Goal: Transaction & Acquisition: Purchase product/service

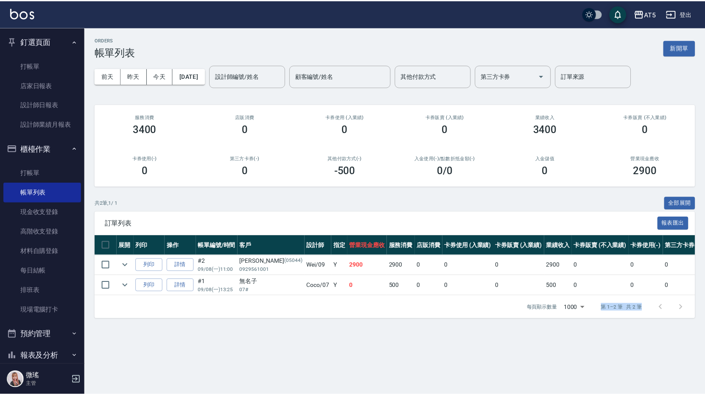
scroll to position [42, 0]
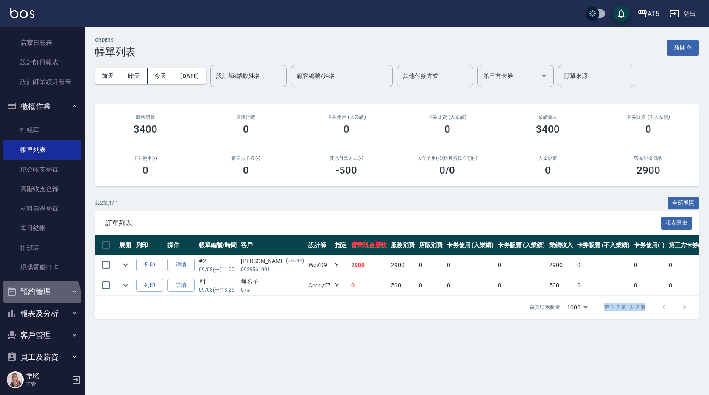
click at [36, 297] on button "預約管理" at bounding box center [42, 292] width 78 height 22
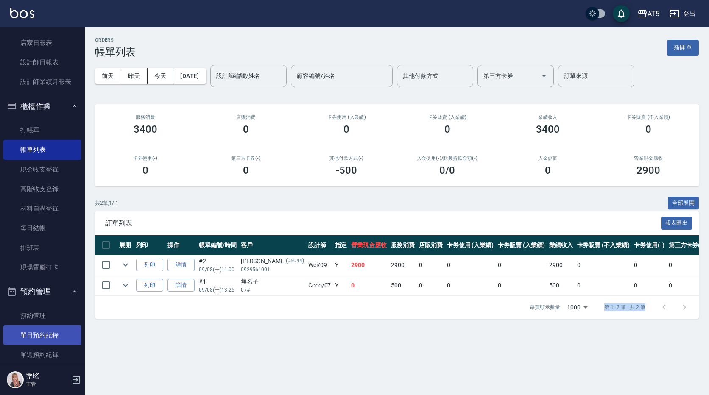
click at [48, 333] on link "單日預約紀錄" at bounding box center [42, 336] width 78 height 20
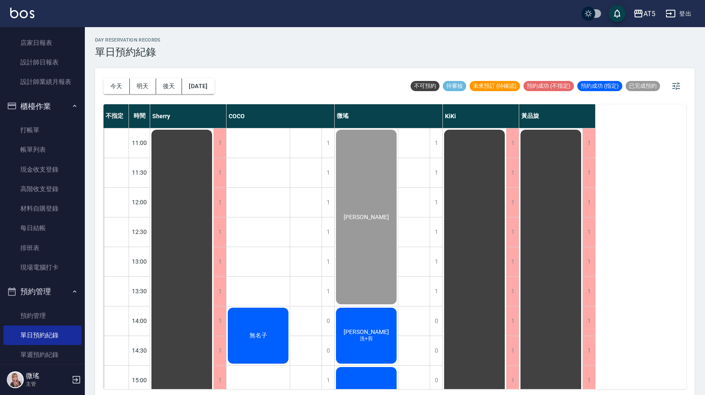
click at [368, 337] on span "洗+剪" at bounding box center [366, 338] width 17 height 7
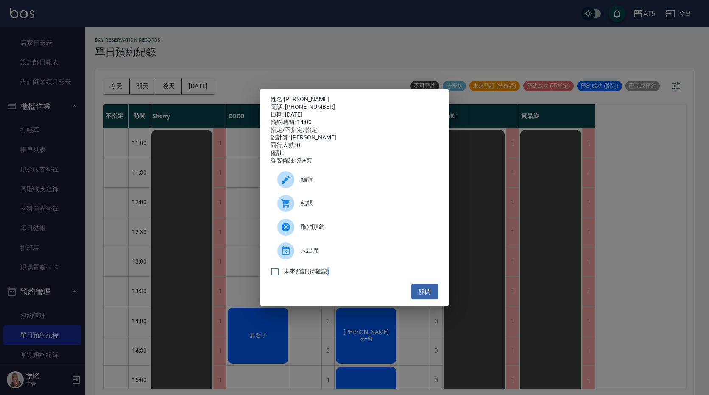
click at [367, 337] on div "姓名: 吳倢宇 電話: 0975029577 日期: 2025/09/08 預約時間: 14:00 指定/不指定: 指定 設計師: 微瑤 同行人數: 0 備註…" at bounding box center [354, 197] width 709 height 395
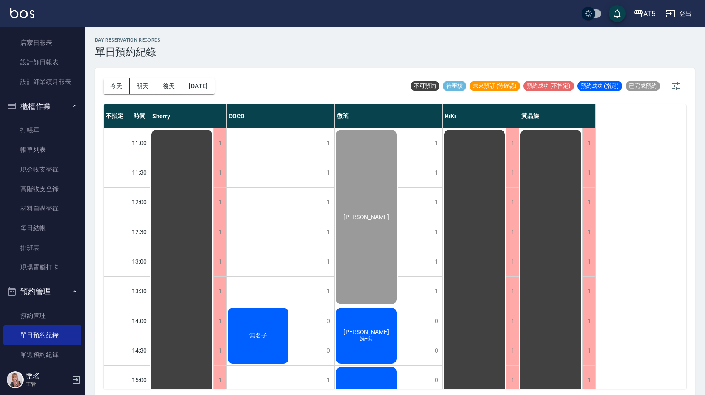
click at [365, 346] on div "吳倢宇 洗+剪" at bounding box center [365, 335] width 63 height 59
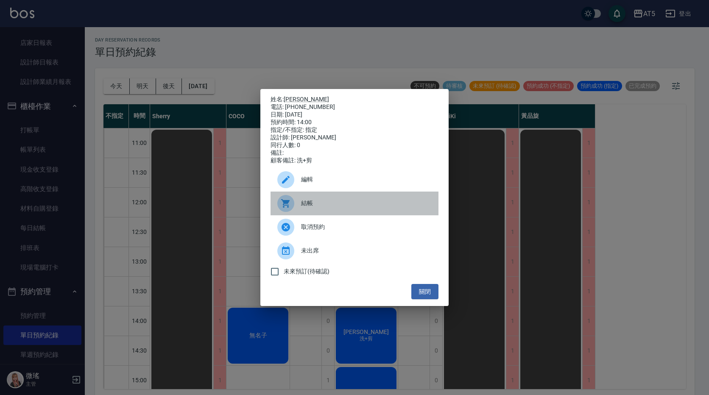
click at [338, 208] on span "結帳" at bounding box center [366, 203] width 131 height 9
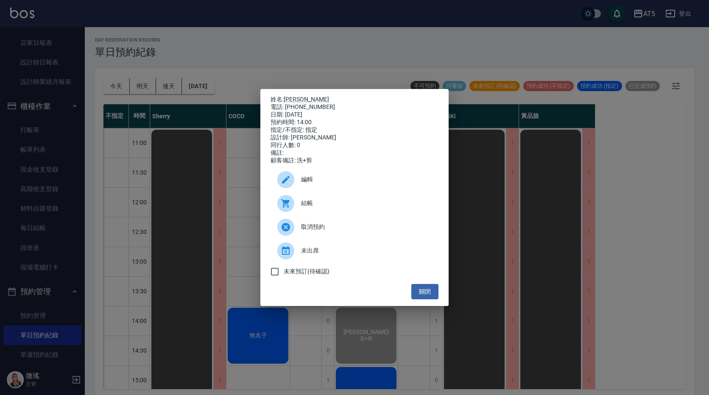
drag, startPoint x: 438, startPoint y: 293, endPoint x: 423, endPoint y: 286, distance: 16.1
click at [423, 286] on div "姓名: 吳倢宇 電話: 0975029577 日期: 2025/09/08 預約時間: 14:00 指定/不指定: 指定 設計師: 微瑤 同行人數: 0 備註…" at bounding box center [354, 197] width 188 height 217
click at [424, 289] on button "關閉" at bounding box center [424, 292] width 27 height 16
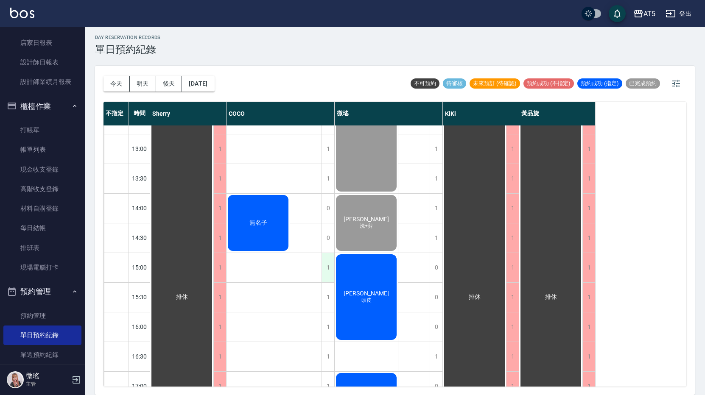
scroll to position [280, 0]
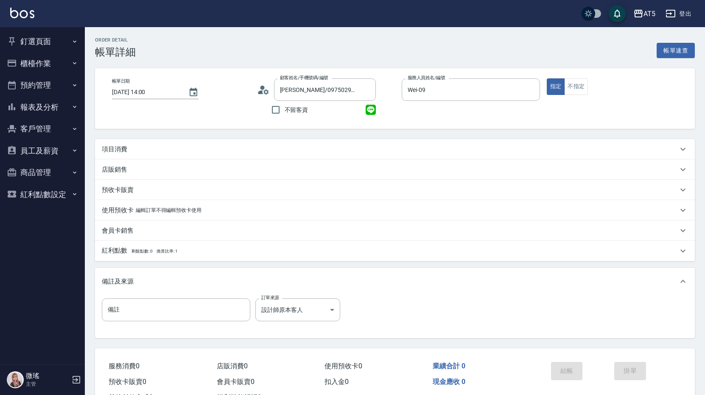
click at [123, 146] on p "項目消費" at bounding box center [114, 149] width 25 height 9
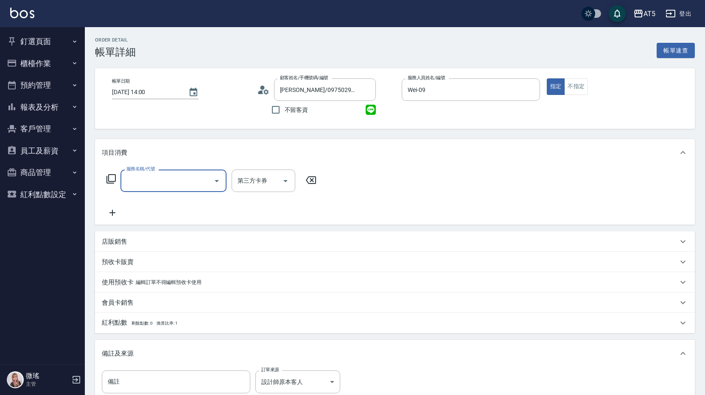
click at [170, 187] on input "服務名稱/代號" at bounding box center [167, 180] width 86 height 15
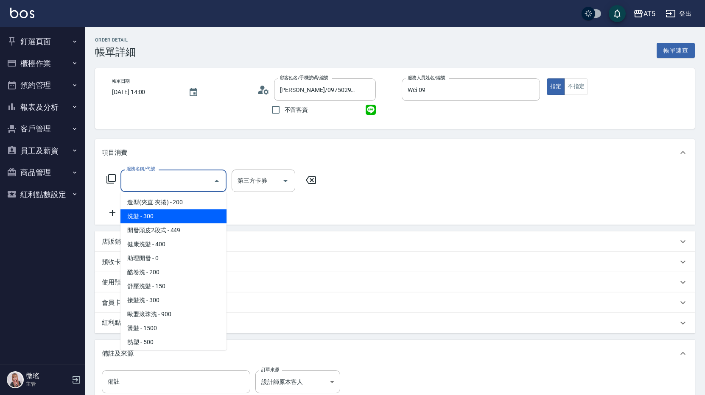
click at [165, 215] on span "洗髮 - 300" at bounding box center [173, 216] width 106 height 14
type input "洗髮(201)"
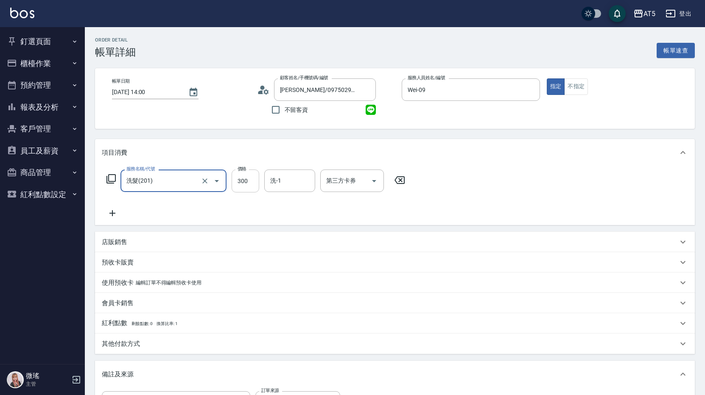
click at [236, 184] on input "300" at bounding box center [245, 181] width 28 height 23
type input "0"
type input "20"
type input "200"
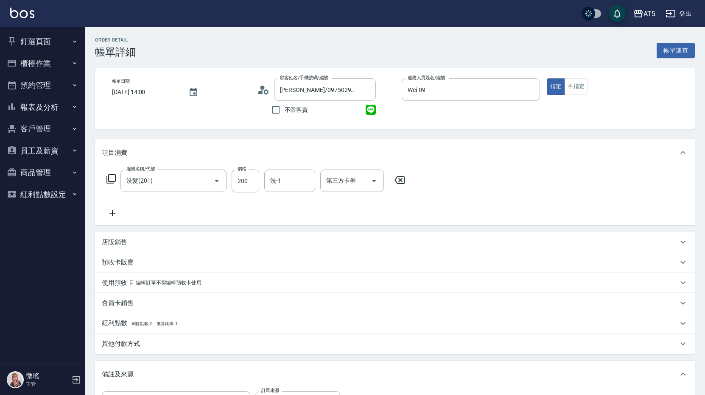
click at [233, 141] on div "項目消費" at bounding box center [394, 152] width 599 height 27
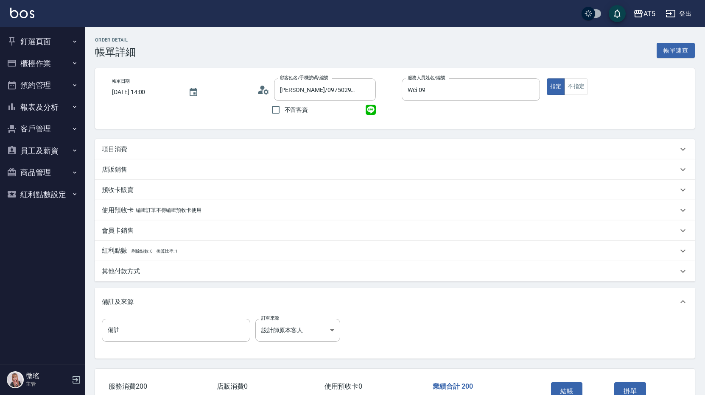
click at [113, 148] on p "項目消費" at bounding box center [114, 149] width 25 height 9
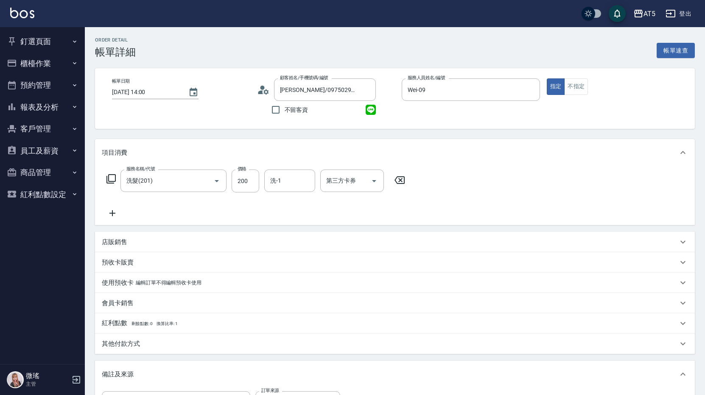
click at [109, 213] on icon at bounding box center [112, 213] width 21 height 10
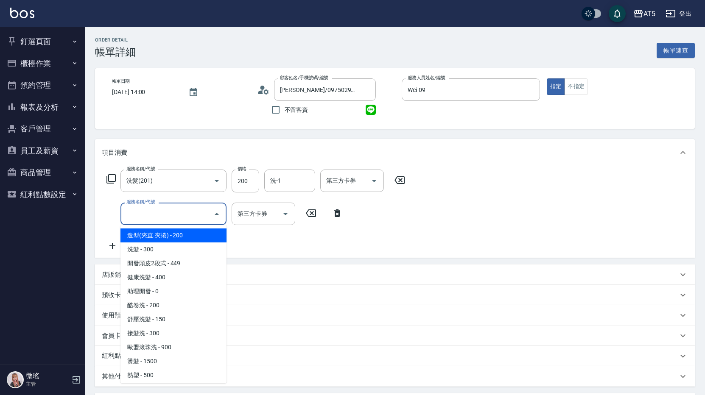
click at [150, 218] on input "服務名稱/代號" at bounding box center [167, 213] width 86 height 15
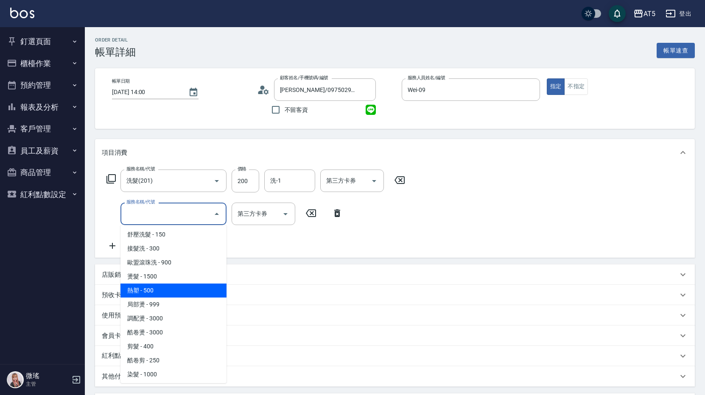
scroll to position [127, 0]
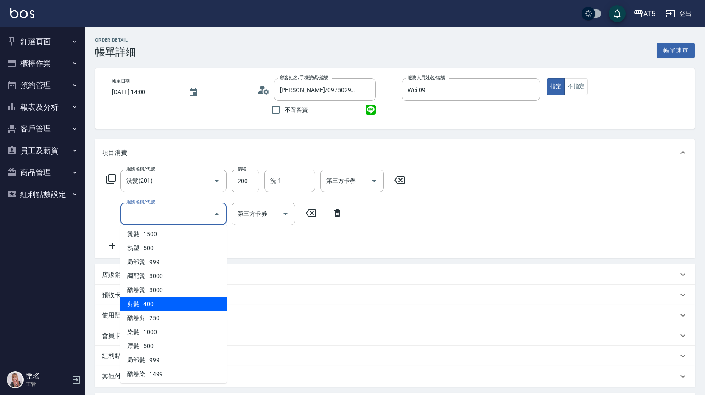
click at [187, 303] on span "剪髮 - 400" at bounding box center [173, 304] width 106 height 14
type input "60"
type input "剪髮(401)"
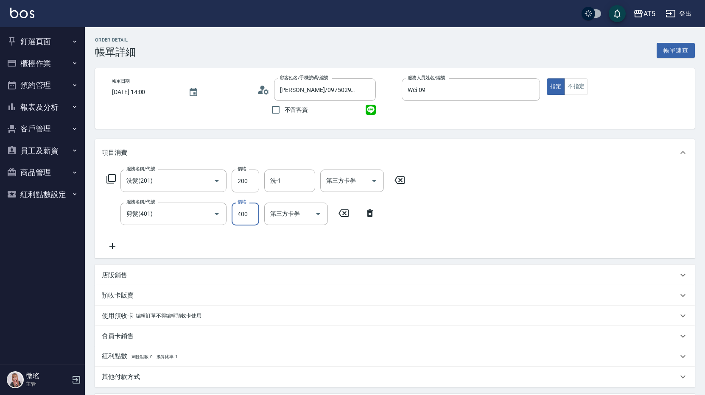
click at [245, 217] on input "400" at bounding box center [245, 214] width 28 height 23
type input "5"
type input "20"
type input "500"
type input "70"
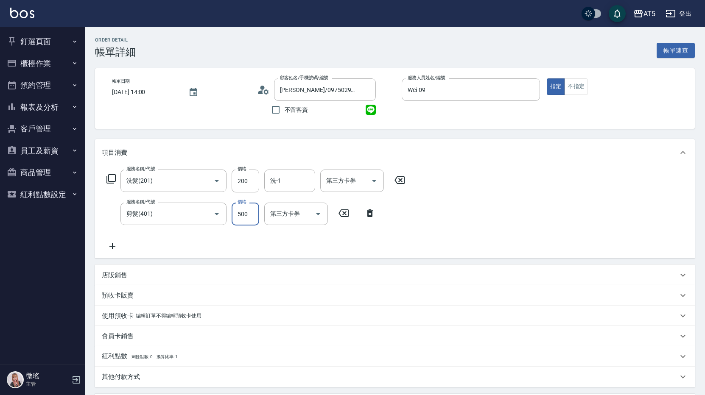
type input "500"
click at [537, 252] on div "服務名稱/代號 洗髮(201) 服務名稱/代號 價格 200 價格 洗-1 洗-1 第三方卡券 第三方卡券 服務名稱/代號 剪髮(401) 服務名稱/代號 價…" at bounding box center [394, 212] width 599 height 92
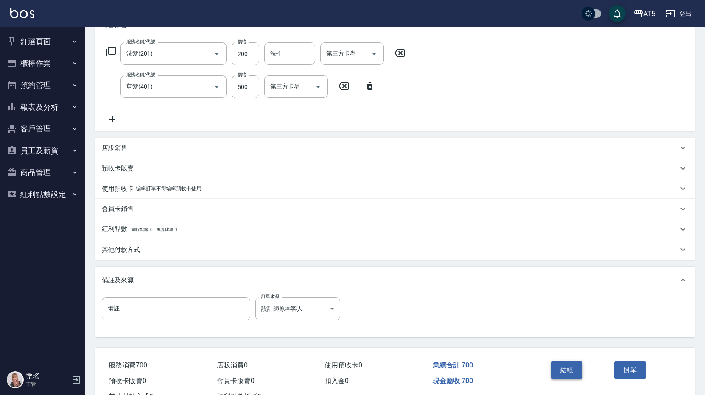
click at [571, 376] on button "結帳" at bounding box center [567, 370] width 32 height 18
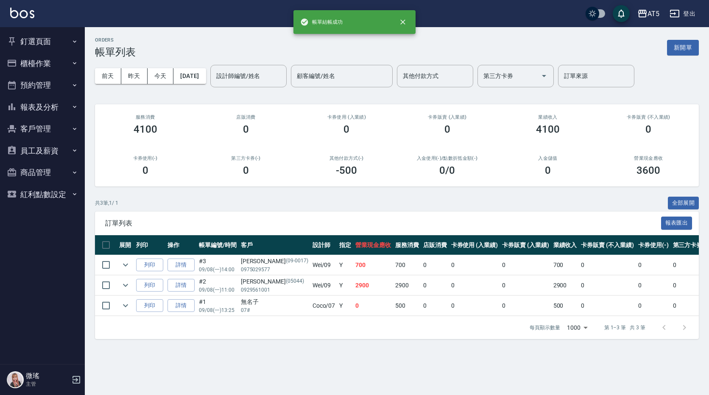
click at [44, 39] on button "釘選頁面" at bounding box center [42, 42] width 78 height 22
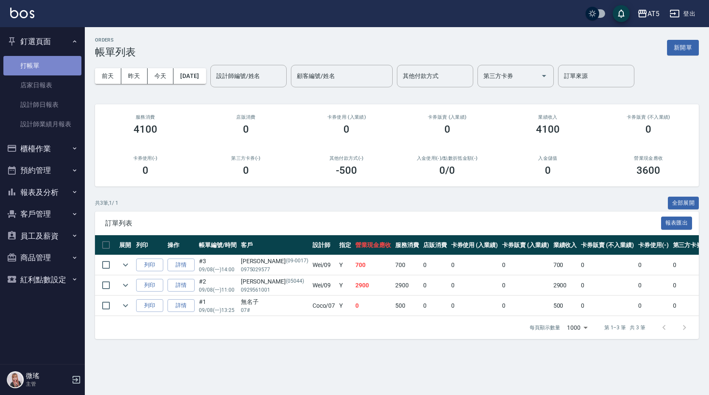
click at [52, 65] on link "打帳單" at bounding box center [42, 66] width 78 height 20
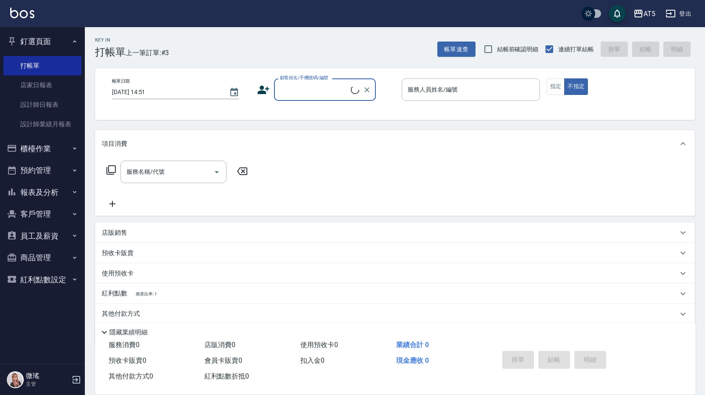
click at [308, 93] on input "顧客姓名/手機號碼/編號" at bounding box center [314, 89] width 73 height 15
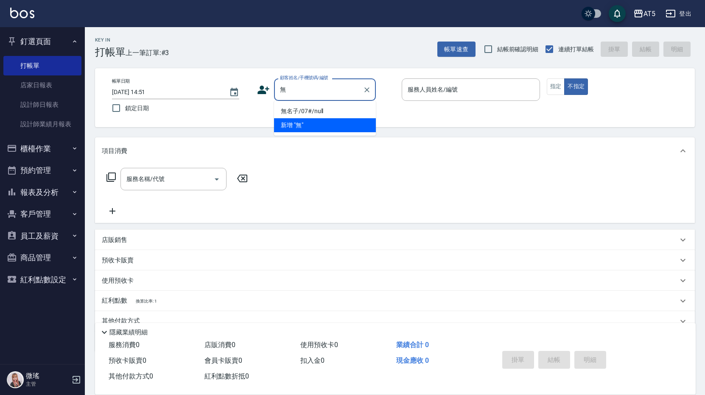
click at [301, 86] on input "無" at bounding box center [318, 89] width 81 height 15
click at [306, 123] on li "新增 "無"" at bounding box center [325, 125] width 102 height 14
type input "無"
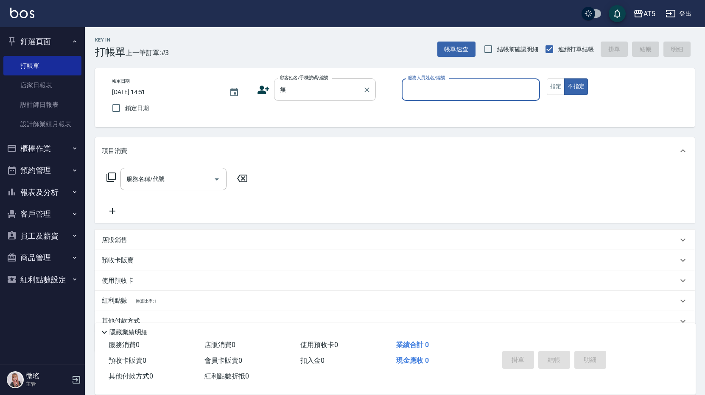
click at [301, 88] on input "無" at bounding box center [318, 89] width 81 height 15
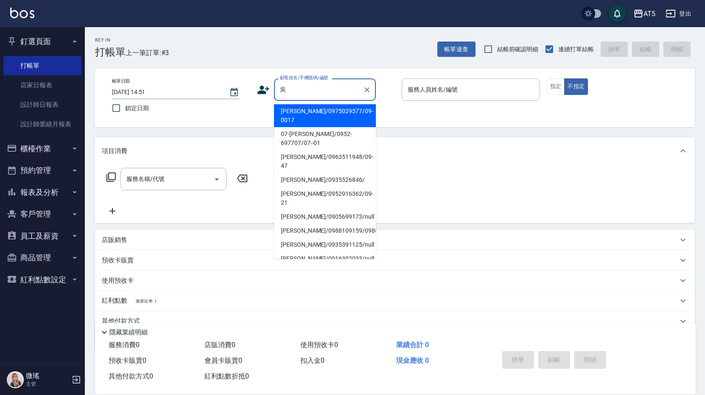
click at [304, 187] on li "[PERSON_NAME]/0952916362/09-21" at bounding box center [325, 198] width 102 height 23
type input "[PERSON_NAME]/0952916362/09-21"
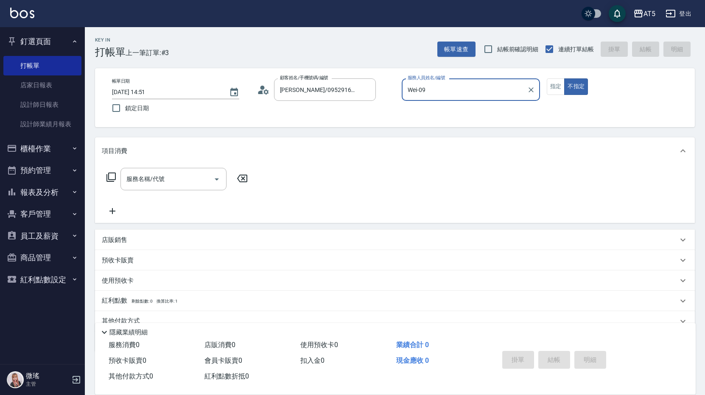
type input "Wei-09"
click at [109, 281] on p "使用預收卡" at bounding box center [118, 282] width 32 height 13
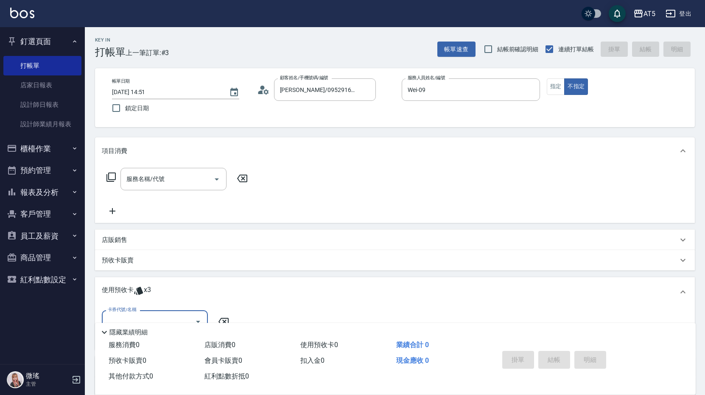
scroll to position [104, 0]
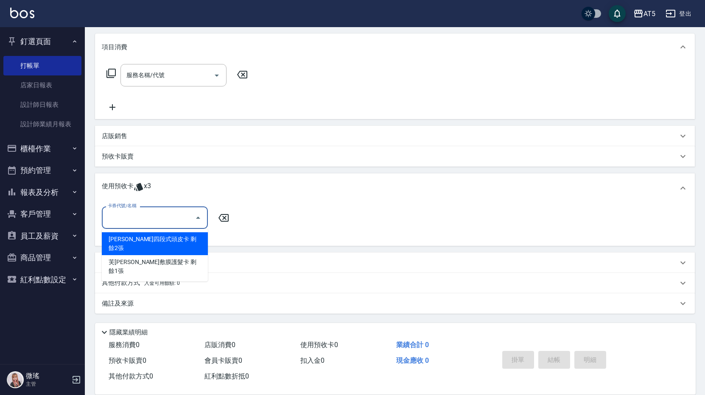
click at [128, 224] on input "卡券代號/名稱" at bounding box center [149, 217] width 86 height 15
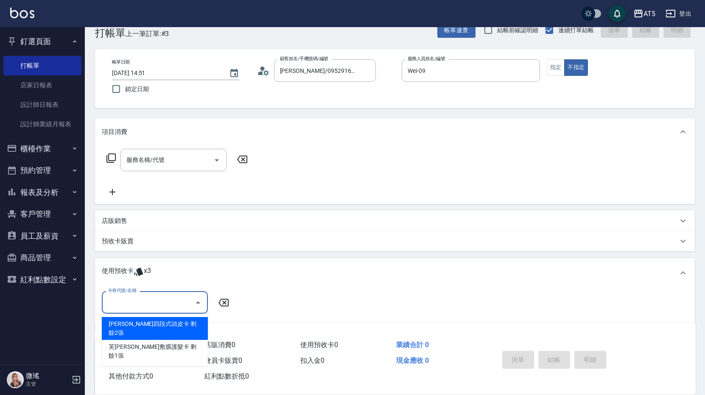
scroll to position [0, 0]
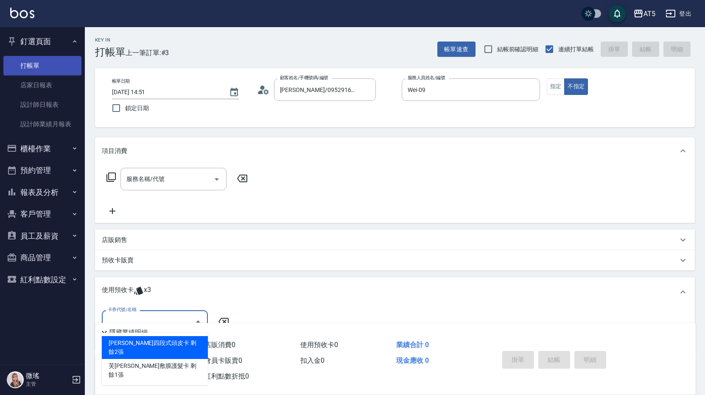
click at [47, 59] on link "打帳單" at bounding box center [42, 66] width 78 height 20
